Goal: Transaction & Acquisition: Purchase product/service

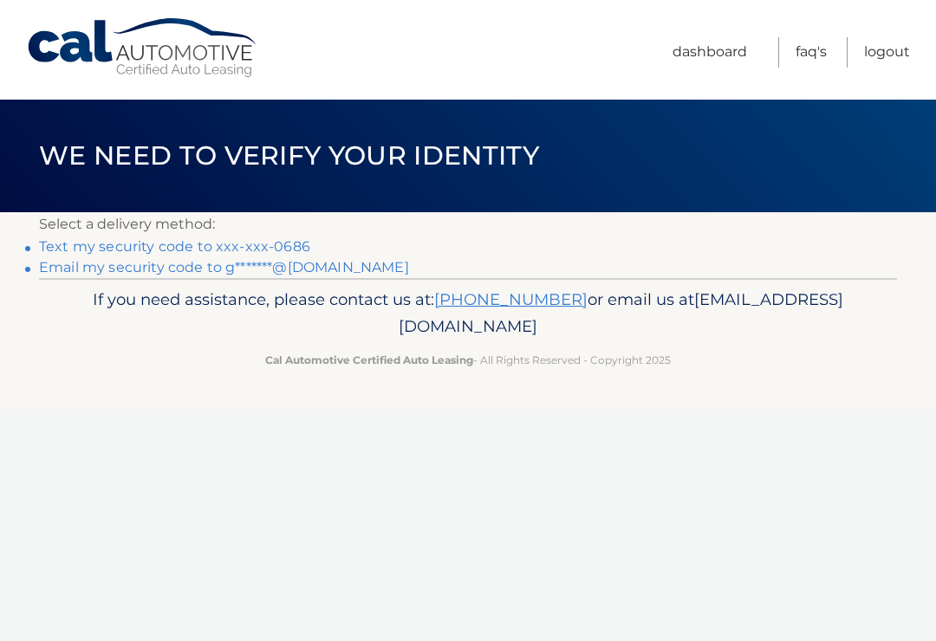
click at [152, 272] on link "Email my security code to g*******@yahoo.com" at bounding box center [224, 267] width 370 height 16
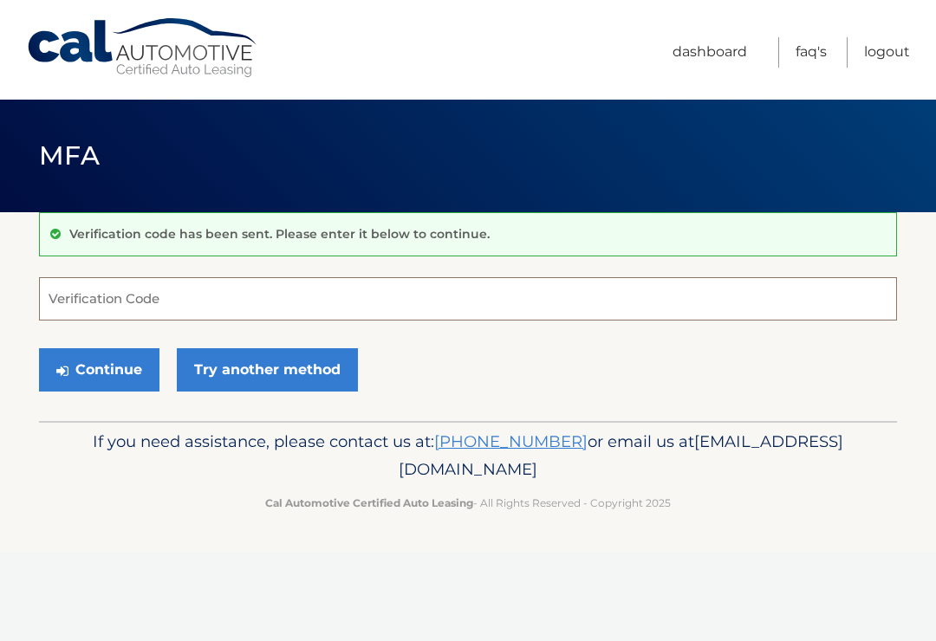
click at [82, 300] on input "Verification Code" at bounding box center [468, 298] width 858 height 43
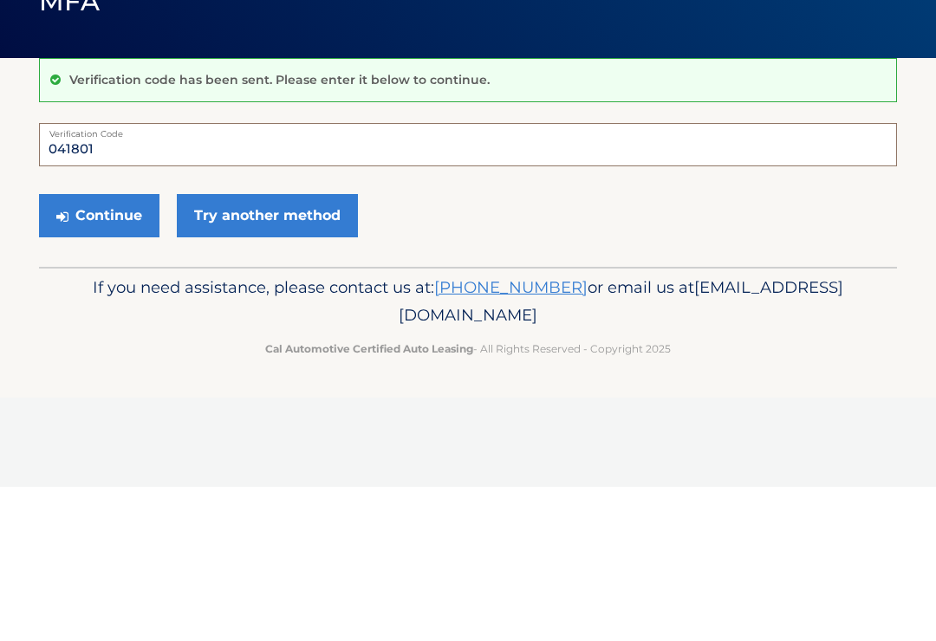
type input "041801"
click at [112, 348] on button "Continue" at bounding box center [99, 369] width 120 height 43
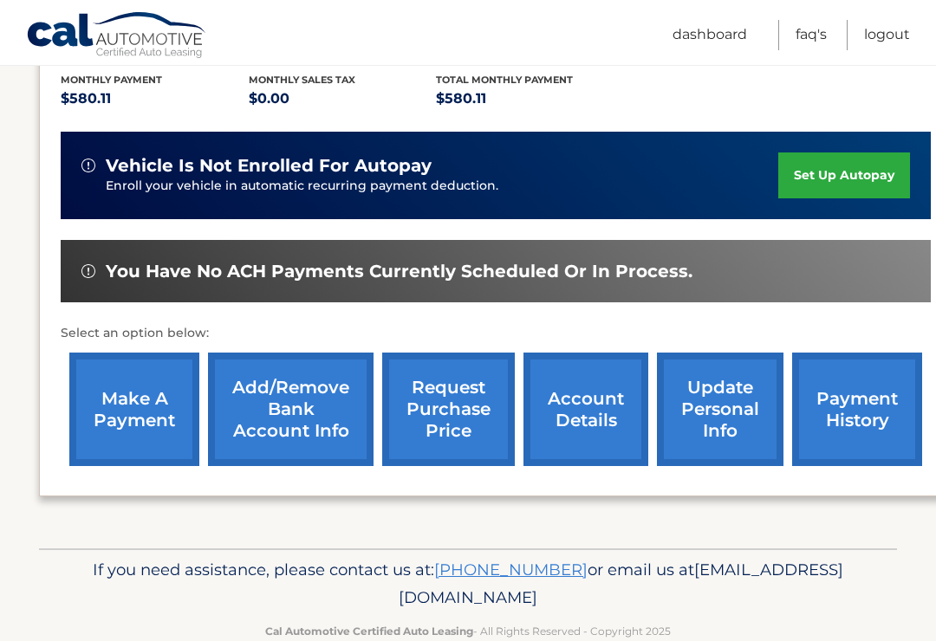
scroll to position [378, 0]
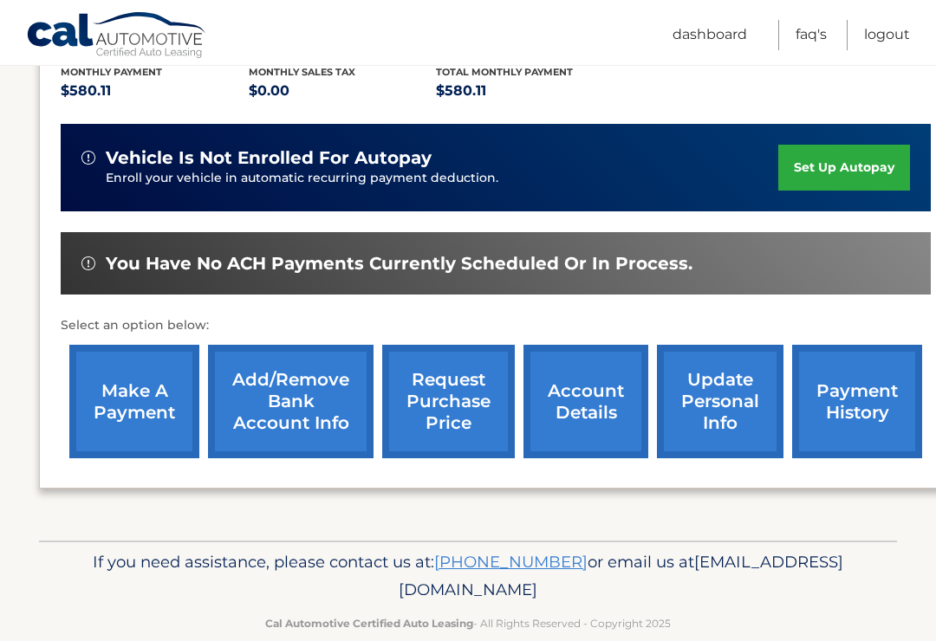
click at [133, 411] on link "make a payment" at bounding box center [134, 401] width 130 height 113
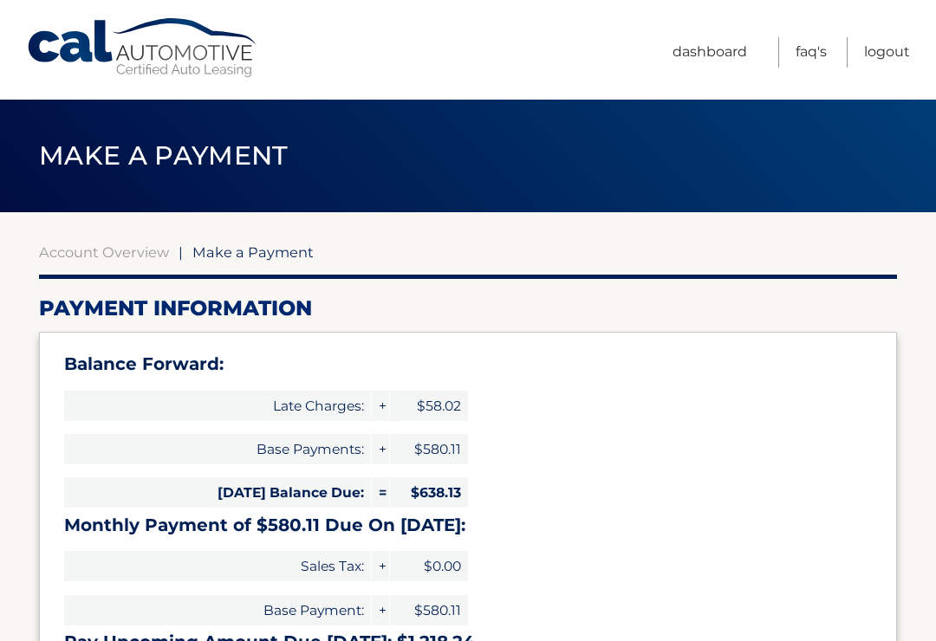
select select "OGVkOGM5YmItNjZiZi00MmNhLWIyMWQtYjgxZDUyN2Q4OTM1"
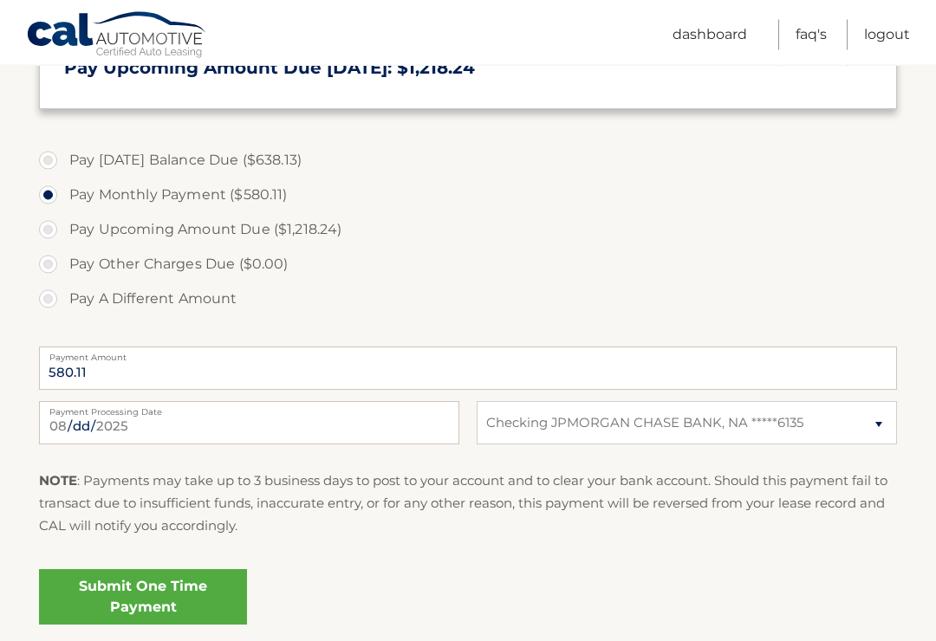
scroll to position [574, 0]
click at [183, 600] on link "Submit One Time Payment" at bounding box center [143, 596] width 208 height 55
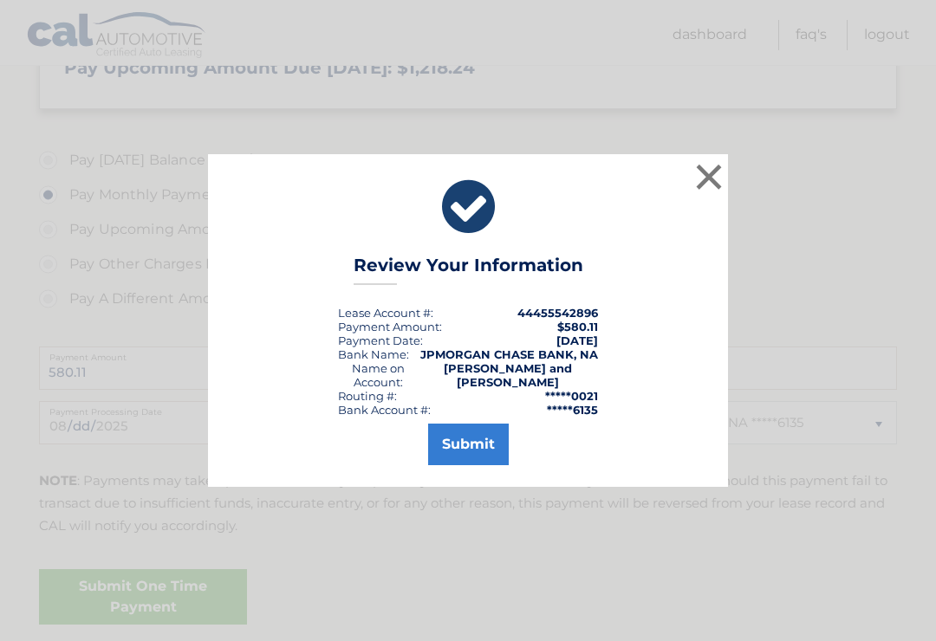
click at [481, 448] on button "Submit" at bounding box center [468, 445] width 81 height 42
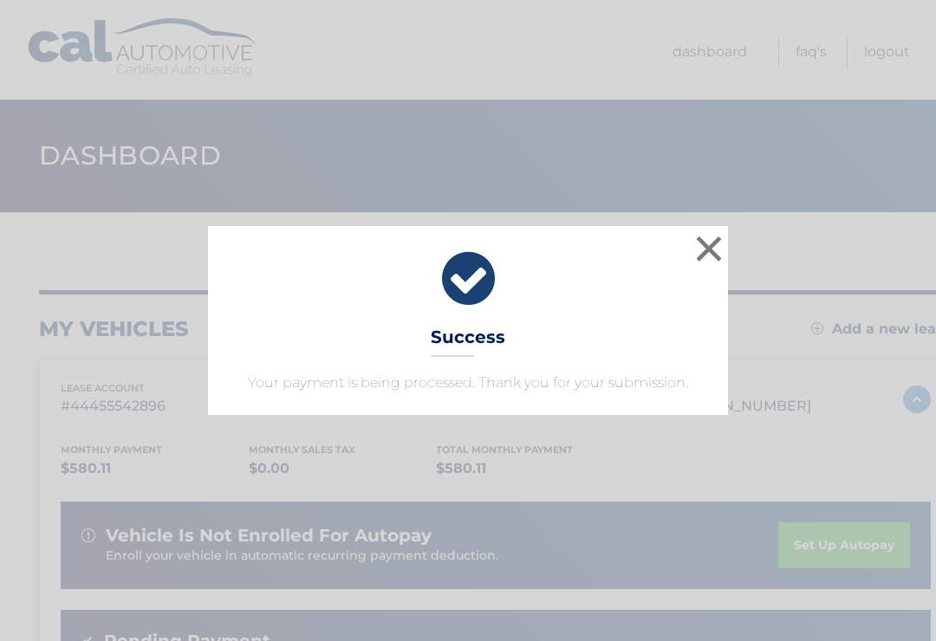
click at [706, 244] on button "×" at bounding box center [708, 248] width 35 height 35
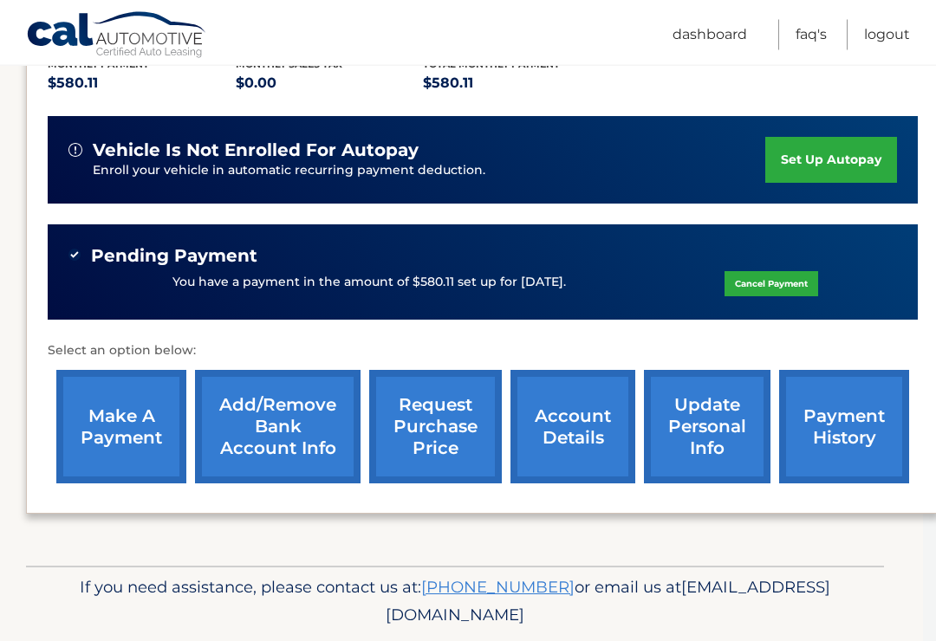
scroll to position [389, 13]
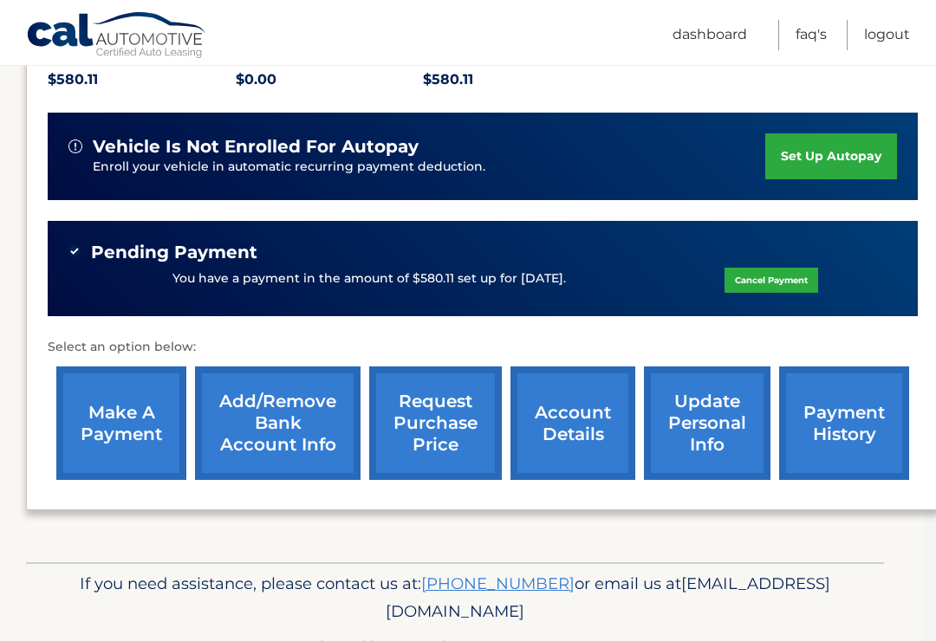
click at [836, 447] on link "payment history" at bounding box center [844, 422] width 130 height 113
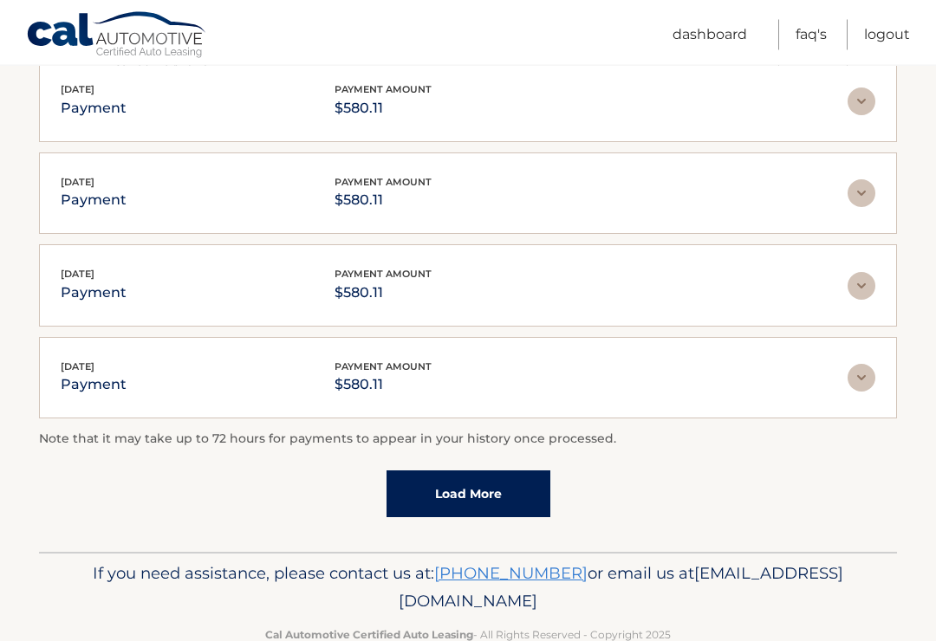
scroll to position [465, 0]
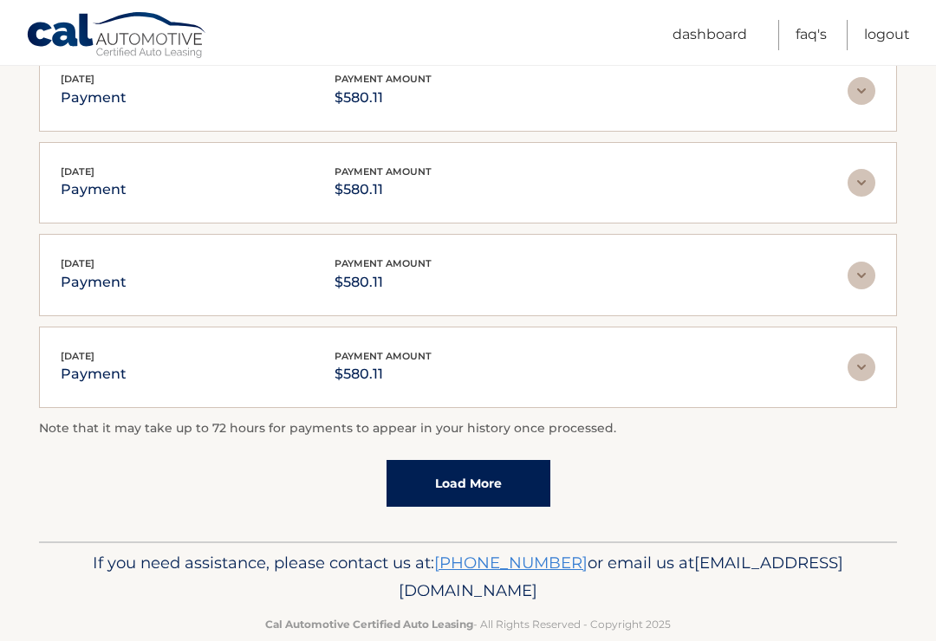
click at [526, 497] on link "Load More" at bounding box center [468, 483] width 164 height 47
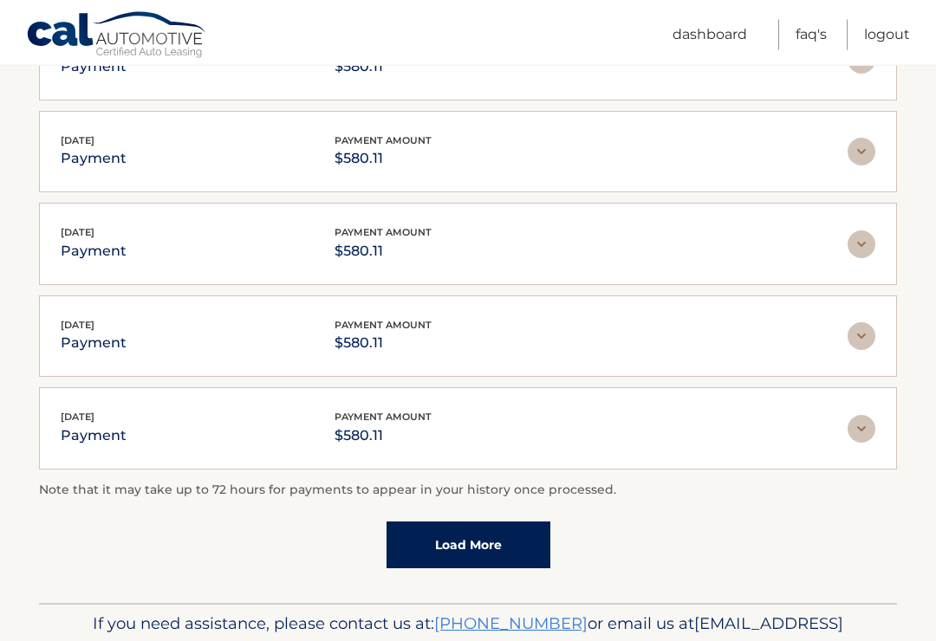
scroll to position [557, 0]
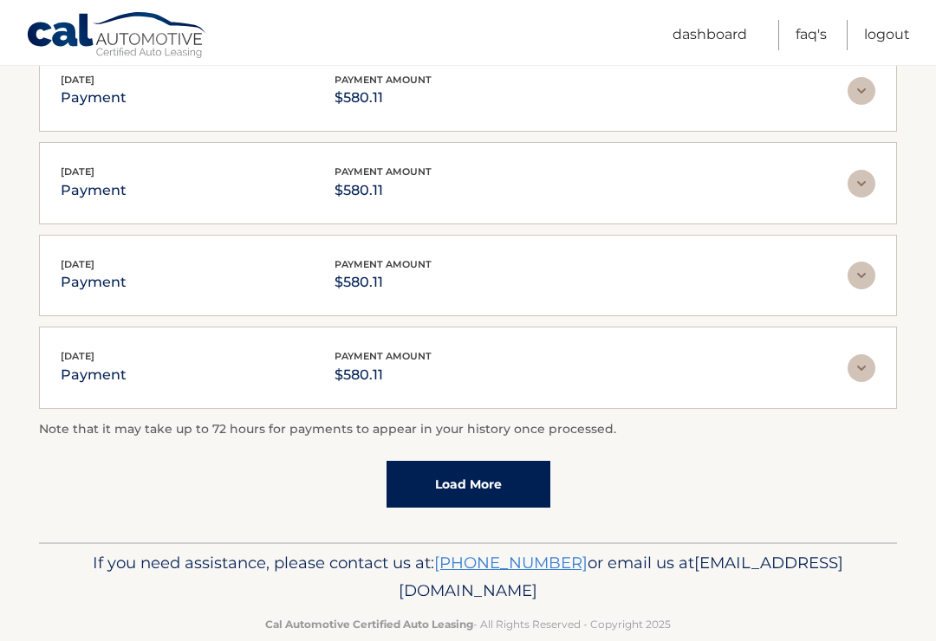
click at [502, 485] on link "Load More" at bounding box center [468, 484] width 164 height 47
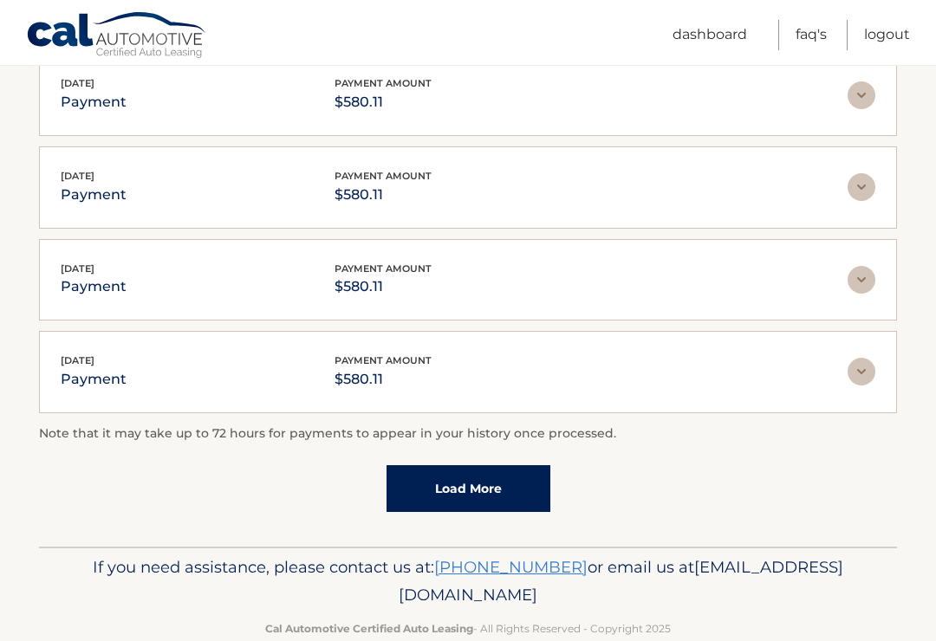
scroll to position [1016, 0]
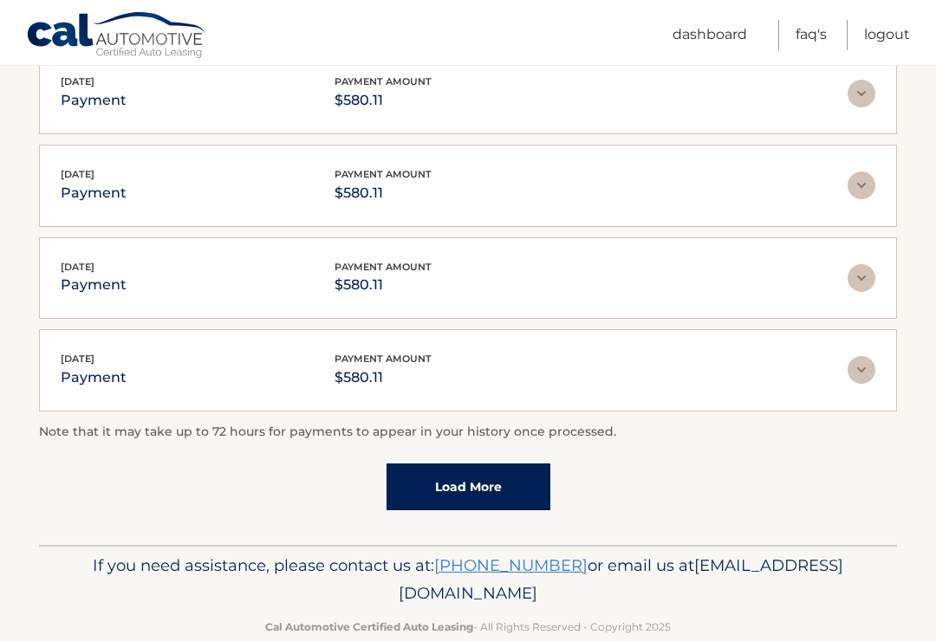
click at [511, 503] on link "Load More" at bounding box center [468, 487] width 164 height 47
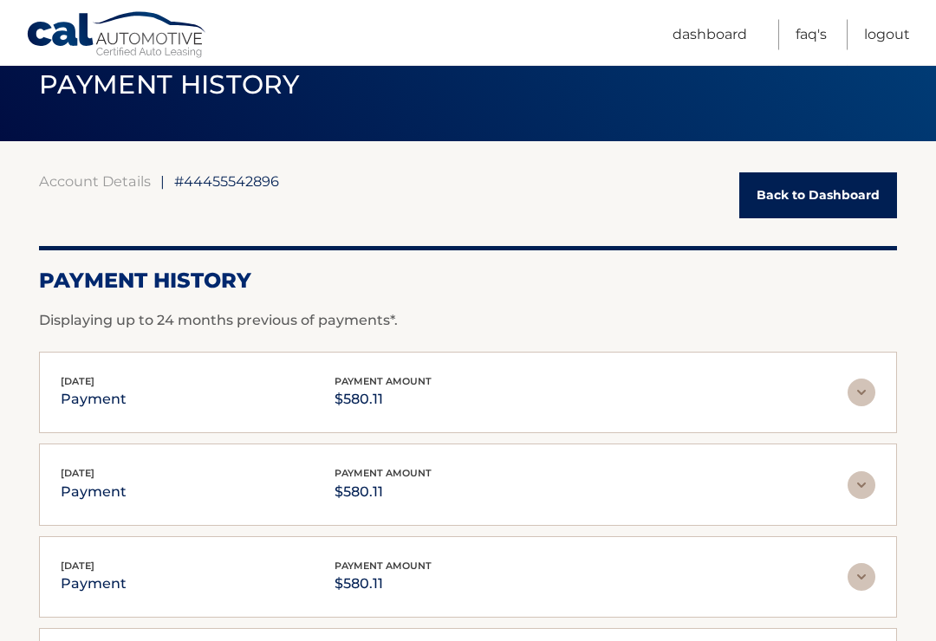
scroll to position [0, 0]
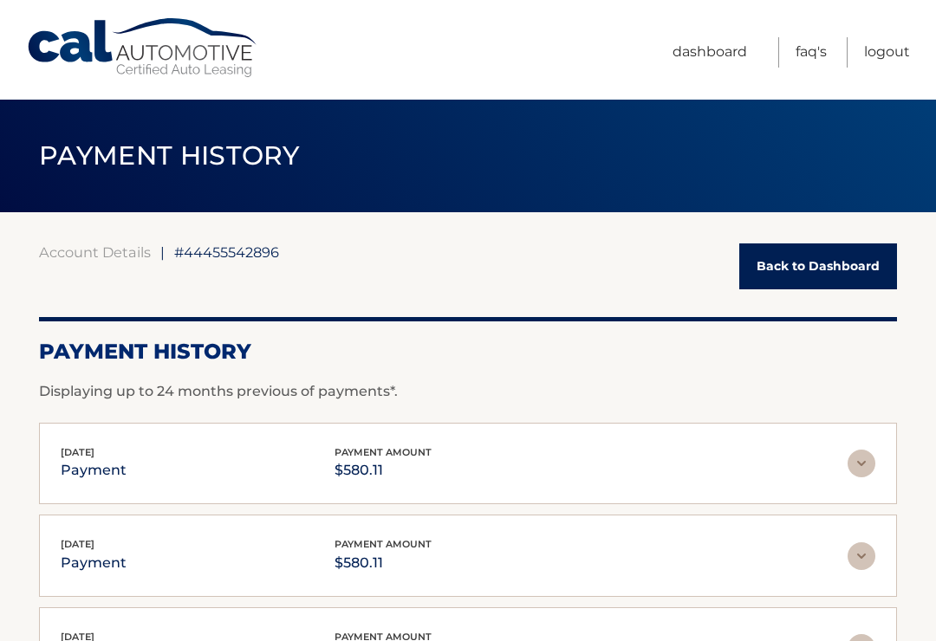
click at [865, 466] on img at bounding box center [861, 464] width 28 height 28
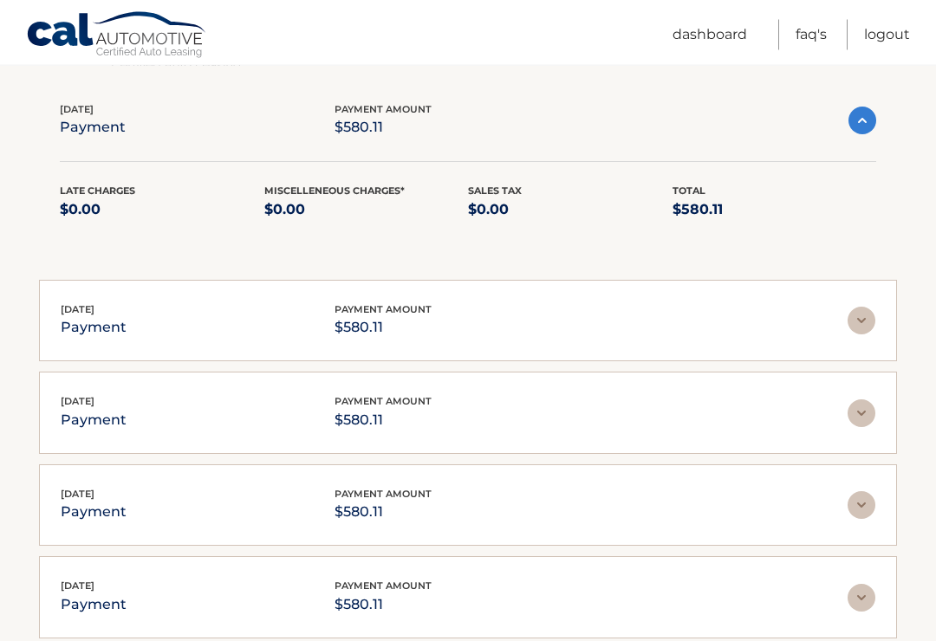
scroll to position [357, 0]
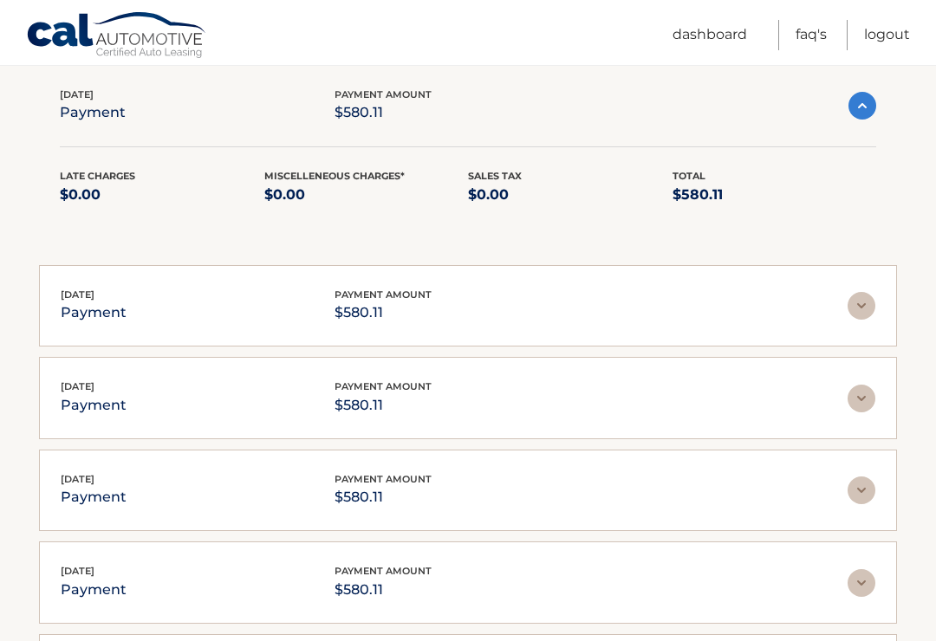
click at [862, 399] on img at bounding box center [861, 399] width 28 height 28
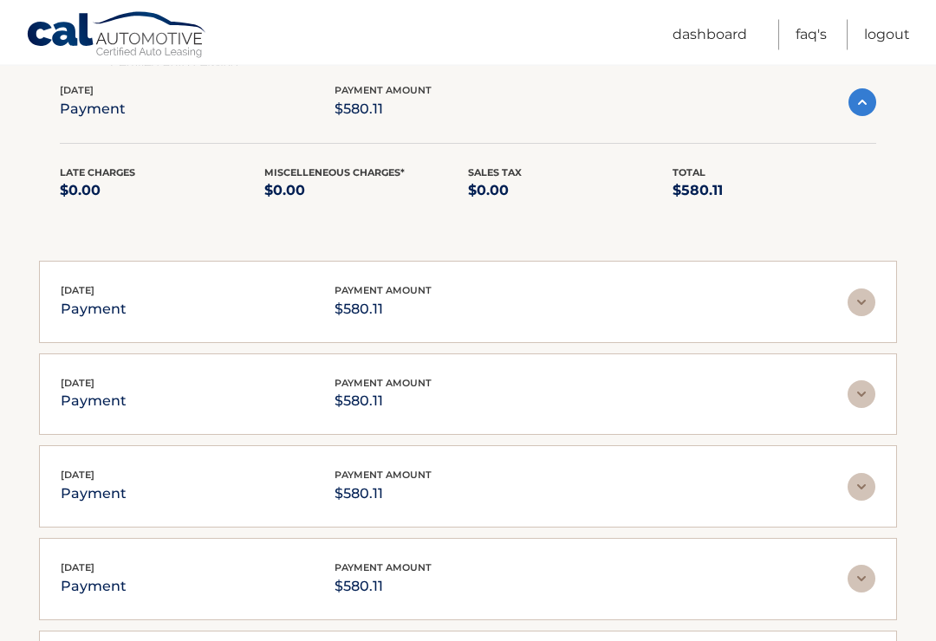
click at [871, 302] on img at bounding box center [861, 303] width 28 height 28
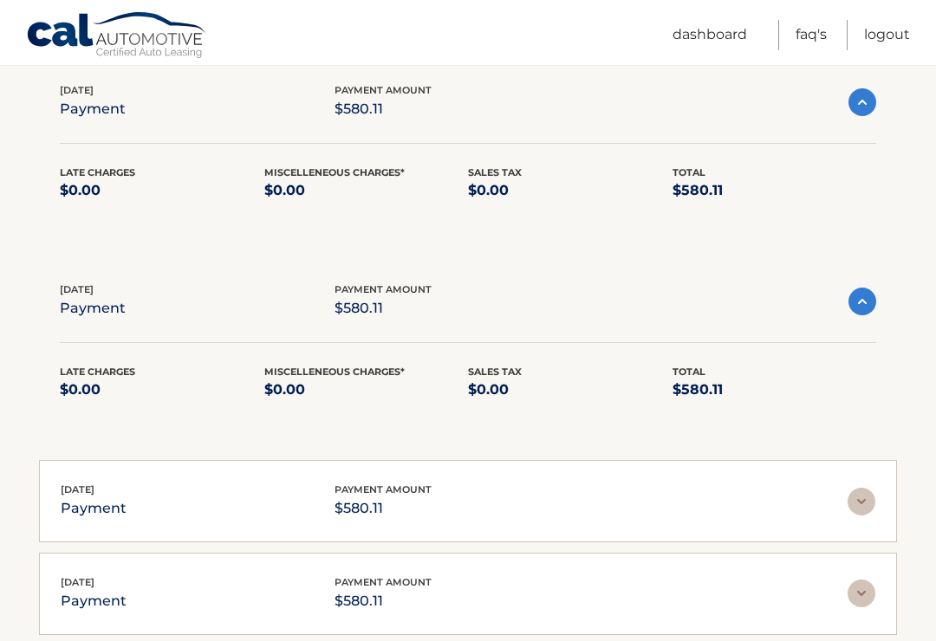
click at [856, 506] on img at bounding box center [861, 502] width 28 height 28
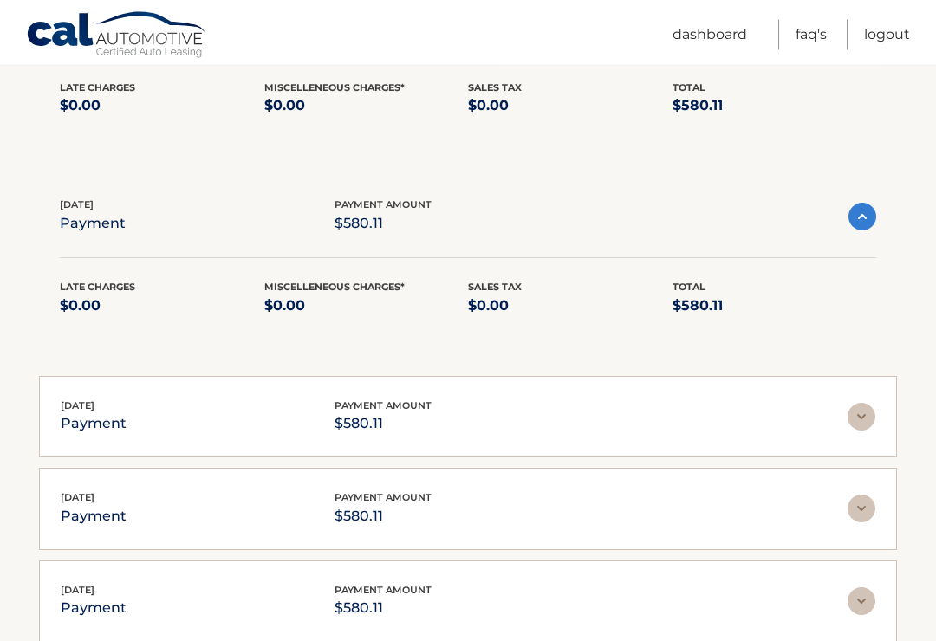
scroll to position [937, 0]
click at [862, 412] on img at bounding box center [861, 417] width 28 height 28
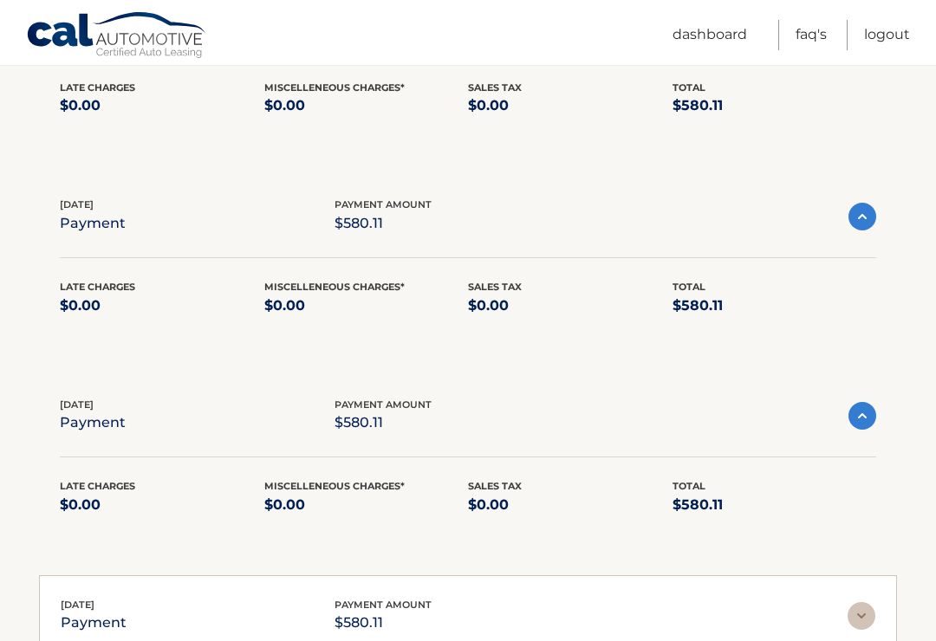
click at [854, 613] on img at bounding box center [861, 616] width 28 height 28
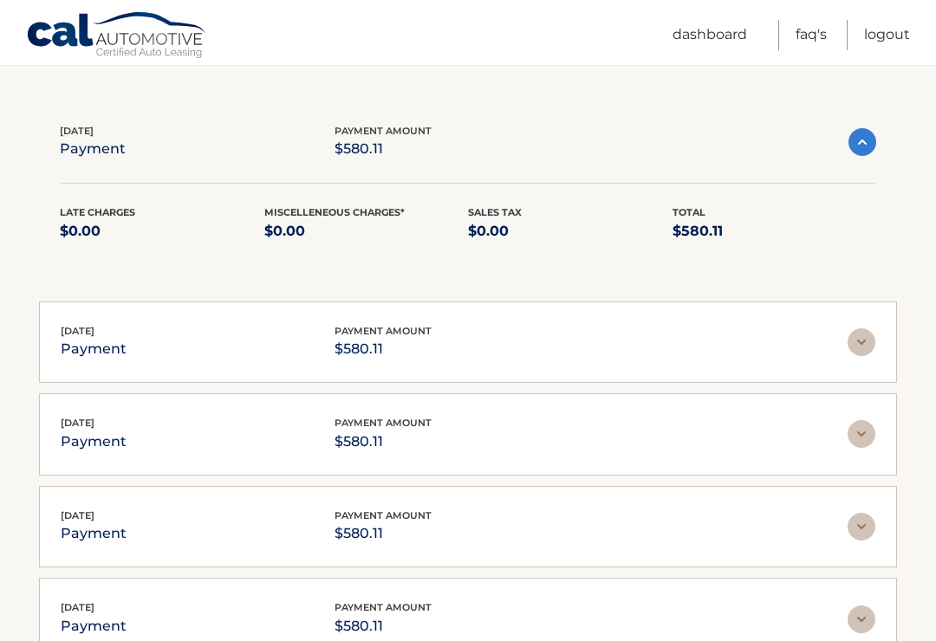
scroll to position [1410, 0]
click at [859, 339] on img at bounding box center [861, 341] width 28 height 28
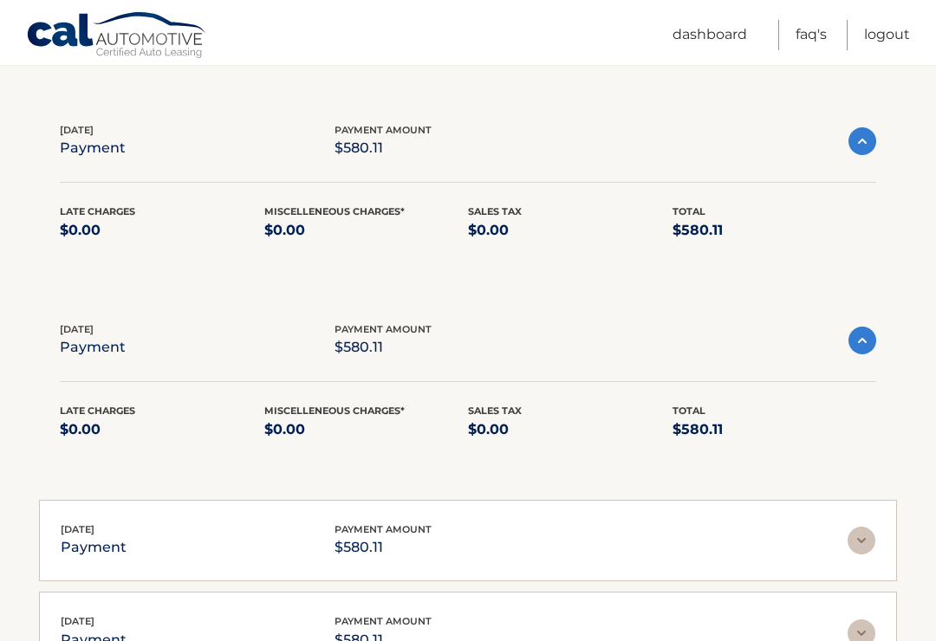
click at [848, 538] on img at bounding box center [861, 541] width 28 height 28
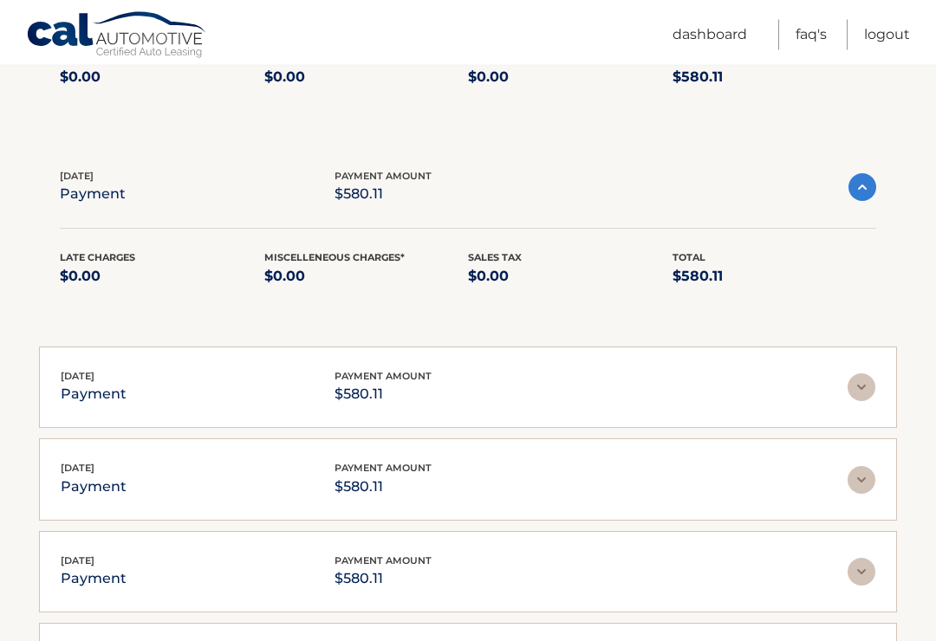
click at [866, 374] on img at bounding box center [861, 388] width 28 height 28
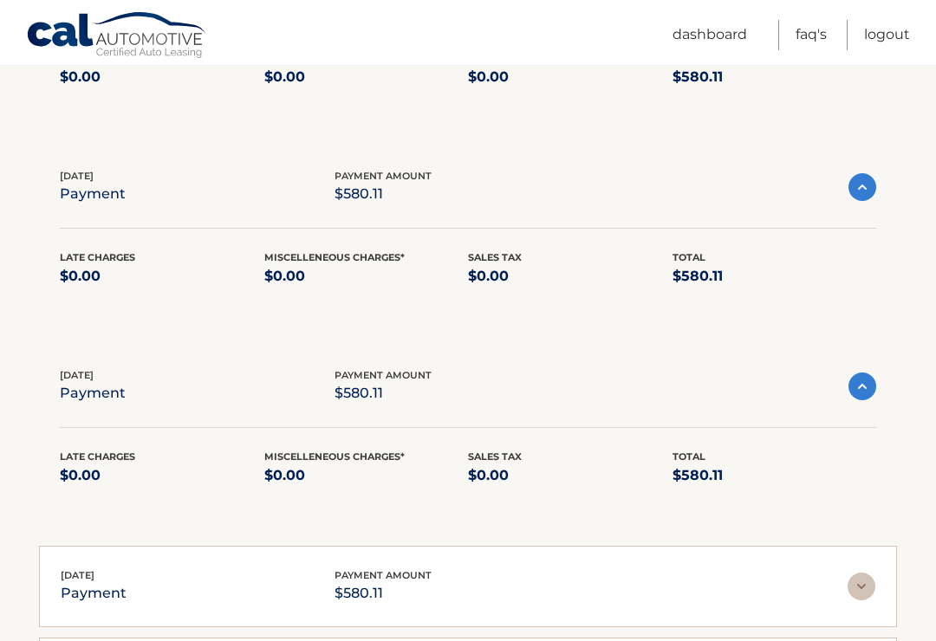
click at [863, 573] on img at bounding box center [861, 587] width 28 height 28
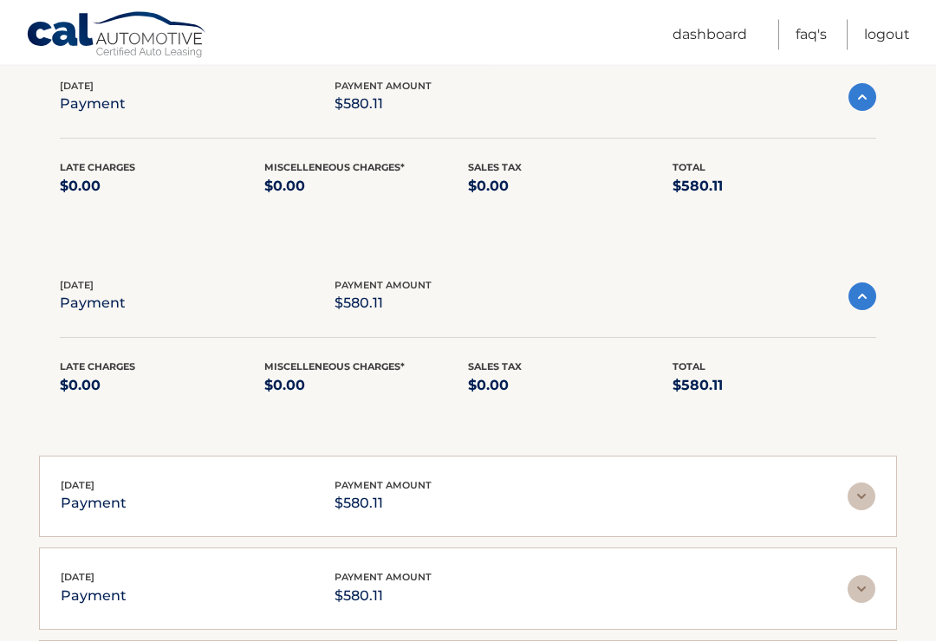
scroll to position [2052, 0]
click at [856, 485] on img at bounding box center [861, 497] width 28 height 28
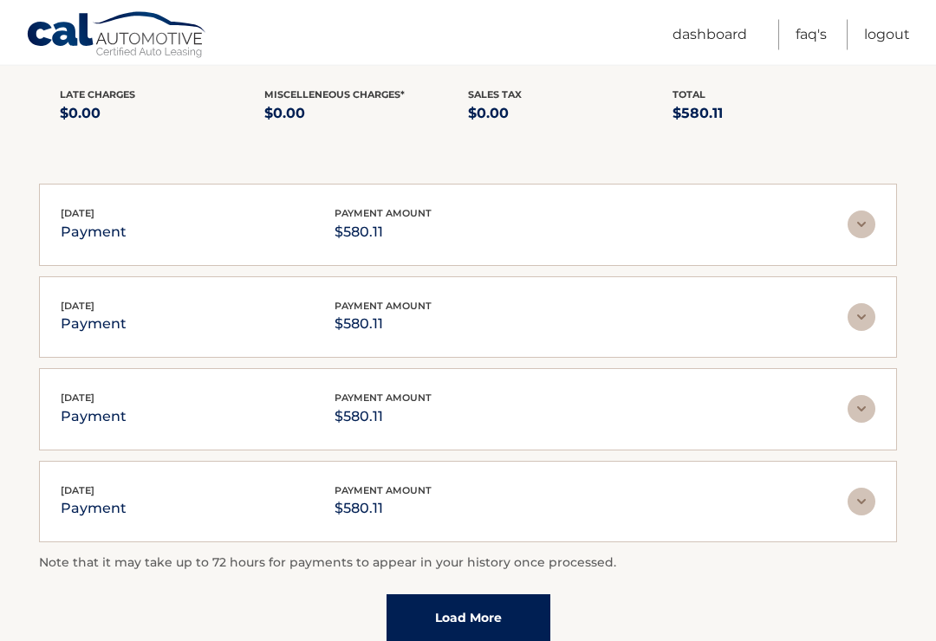
scroll to position [2525, 0]
click at [857, 492] on img at bounding box center [861, 501] width 28 height 28
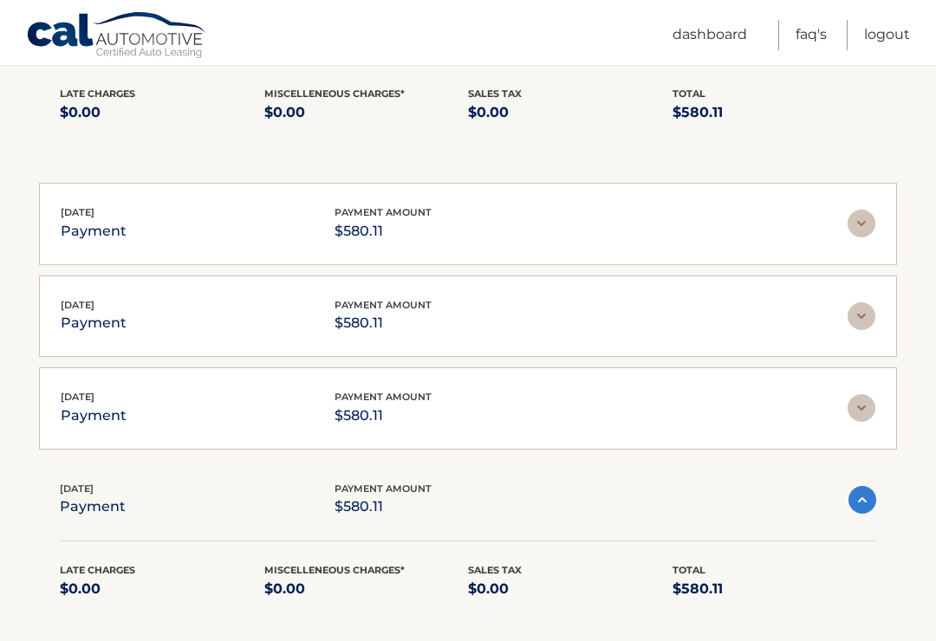
click at [866, 394] on img at bounding box center [861, 408] width 28 height 28
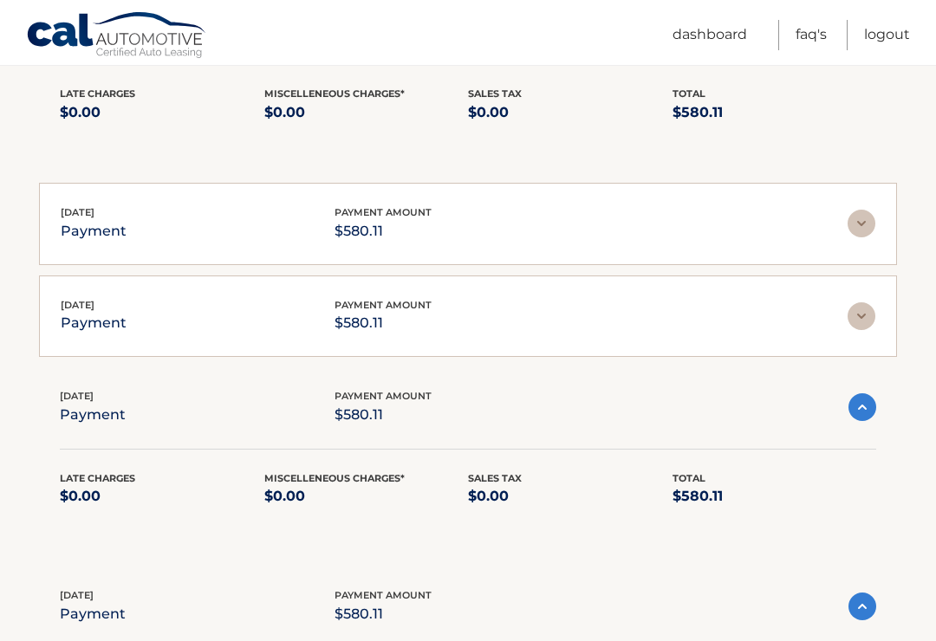
click at [861, 302] on img at bounding box center [861, 316] width 28 height 28
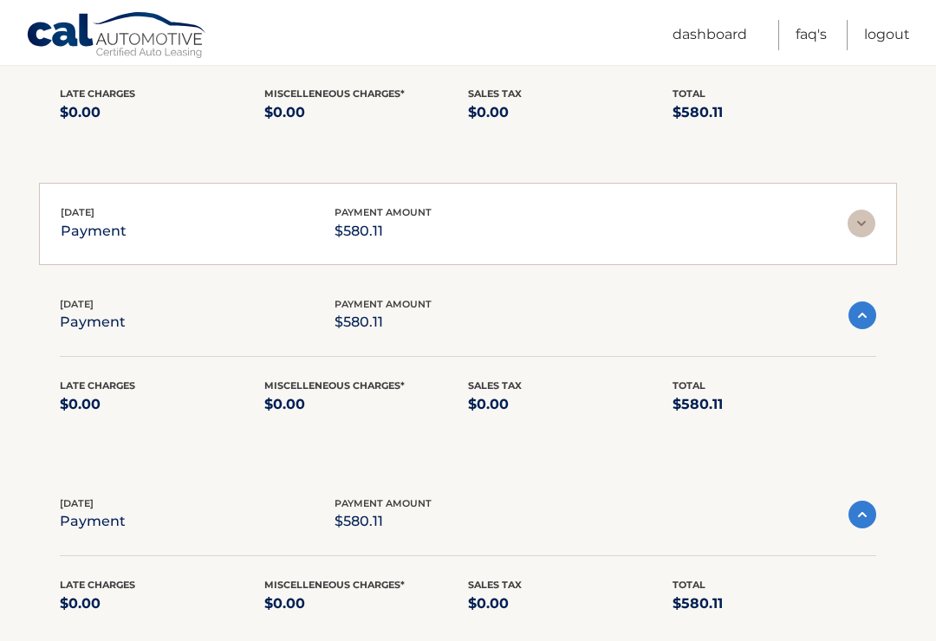
click at [868, 216] on img at bounding box center [861, 224] width 28 height 28
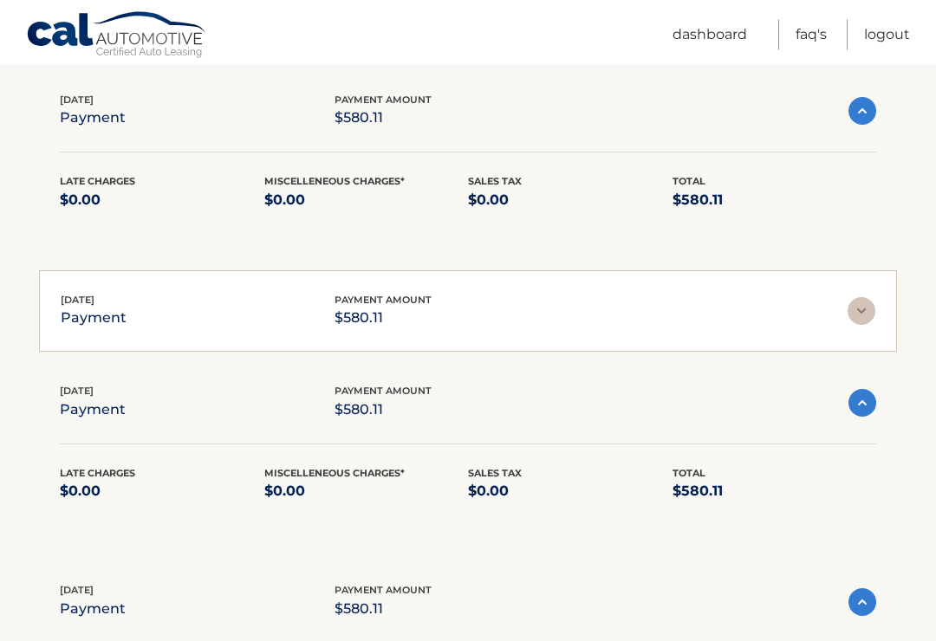
click at [861, 409] on img at bounding box center [862, 404] width 28 height 28
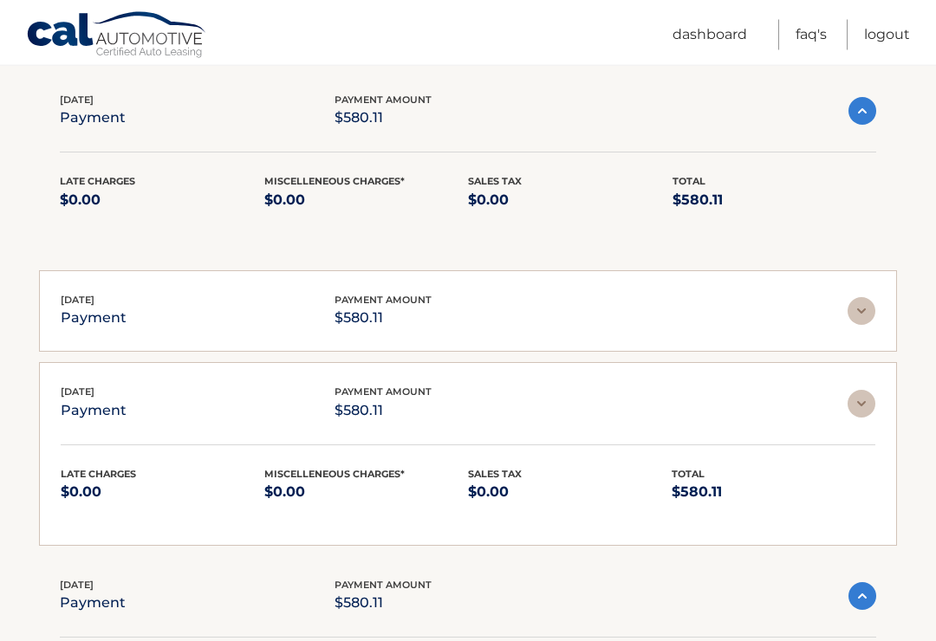
scroll to position [352, 0]
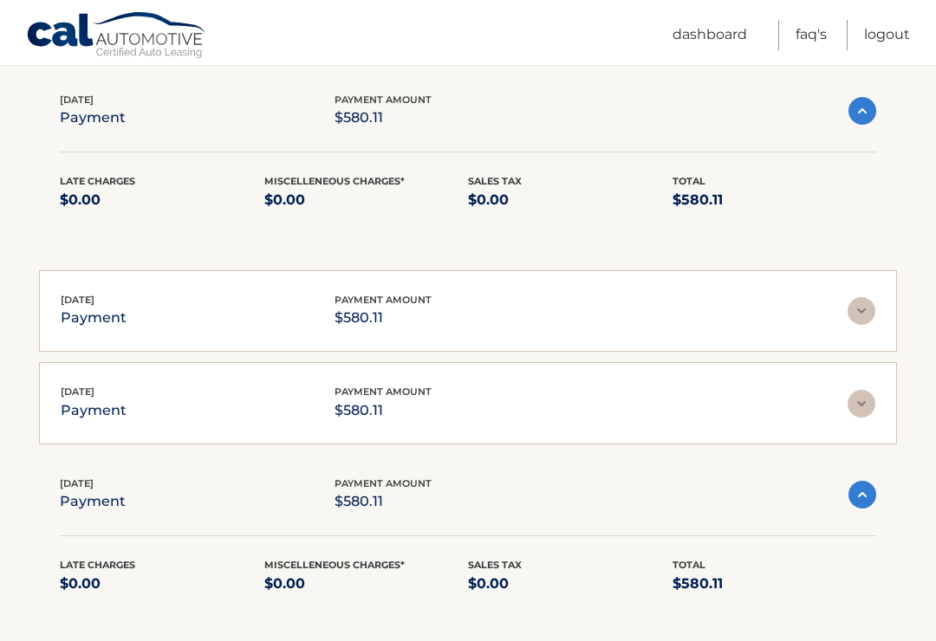
click at [866, 407] on img at bounding box center [861, 404] width 28 height 28
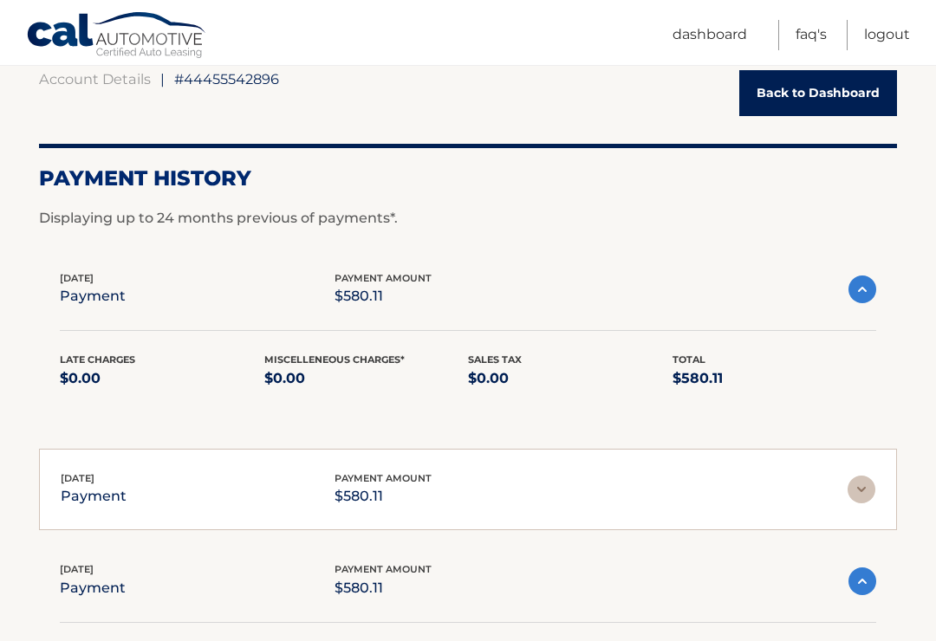
scroll to position [174, 0]
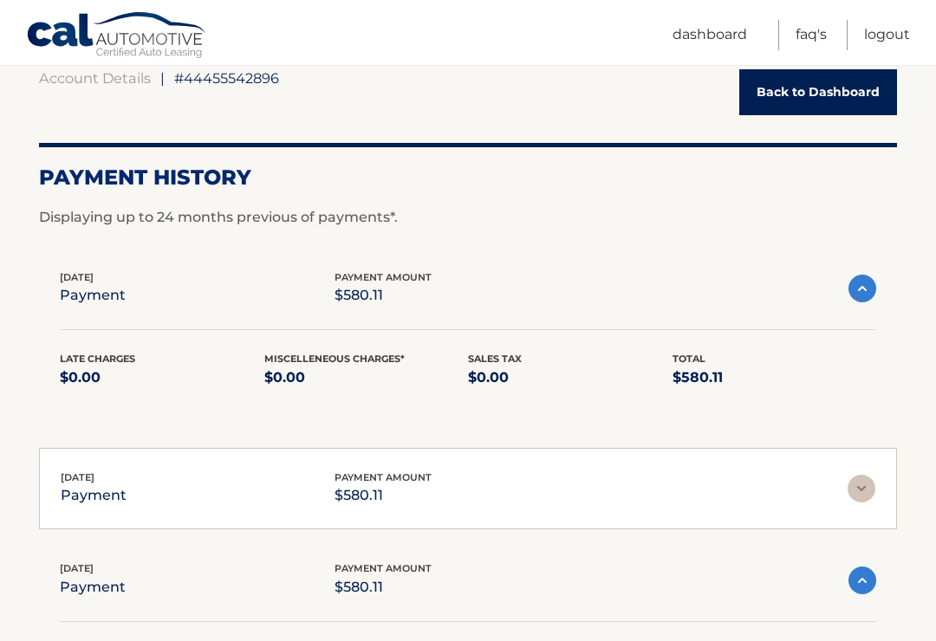
click at [860, 282] on img at bounding box center [862, 289] width 28 height 28
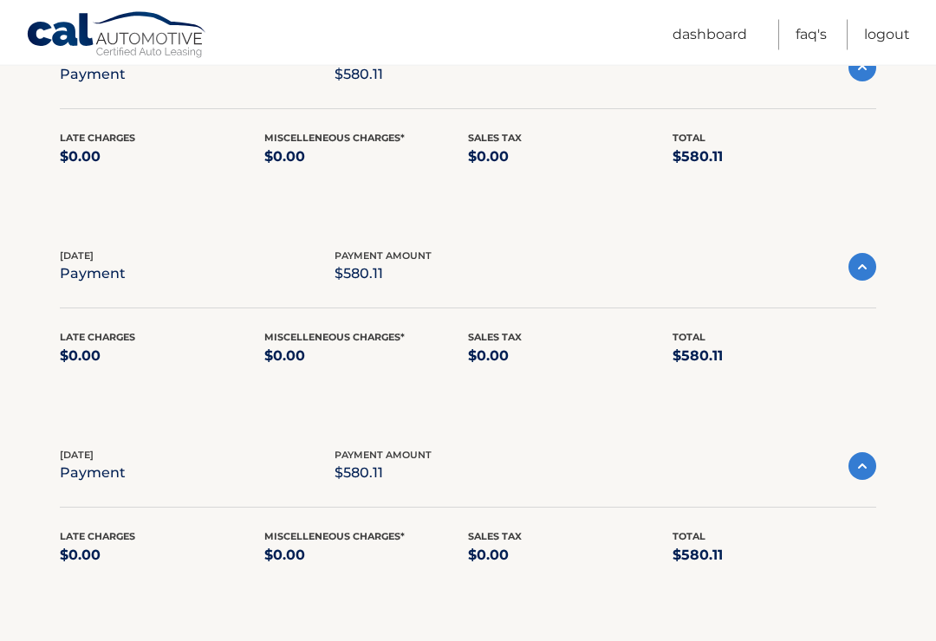
scroll to position [2574, 0]
click at [879, 44] on link "Logout" at bounding box center [887, 35] width 46 height 30
